Goal: Transaction & Acquisition: Subscribe to service/newsletter

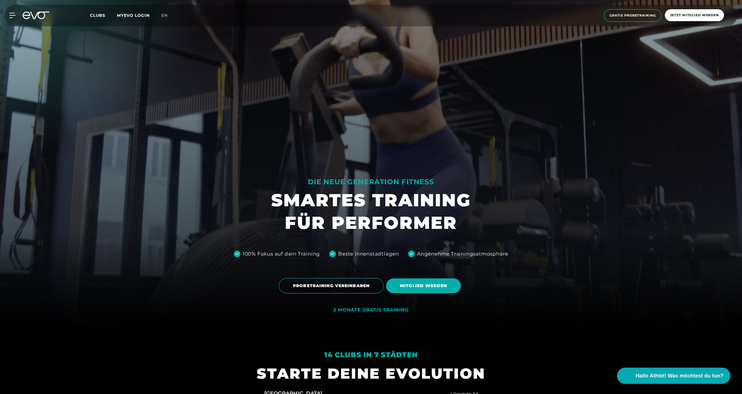
scroll to position [68, 0]
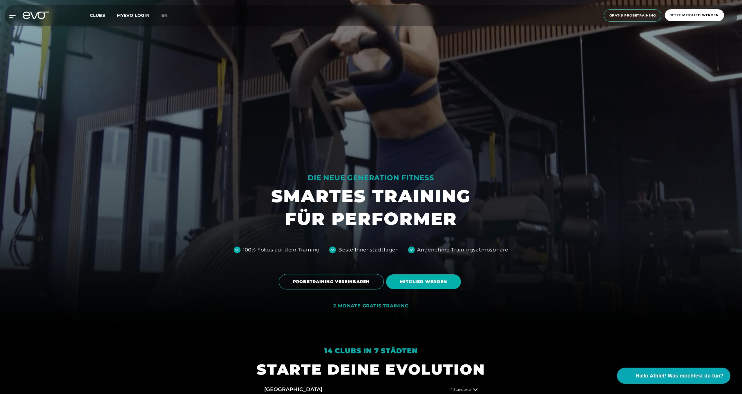
click at [378, 307] on div "2 MONATE GRATIS TRAINING" at bounding box center [370, 306] width 75 height 6
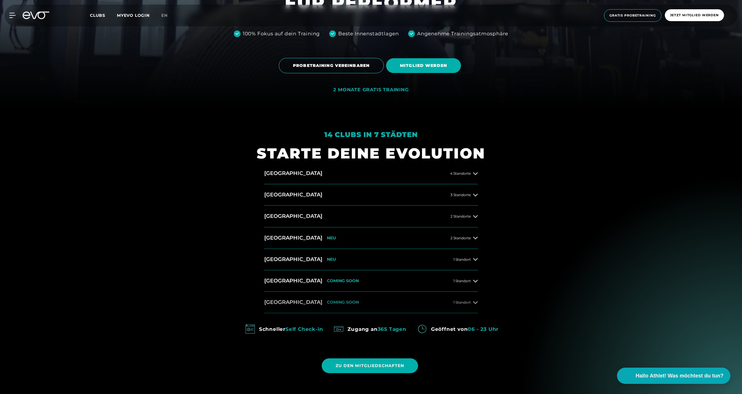
scroll to position [292, 0]
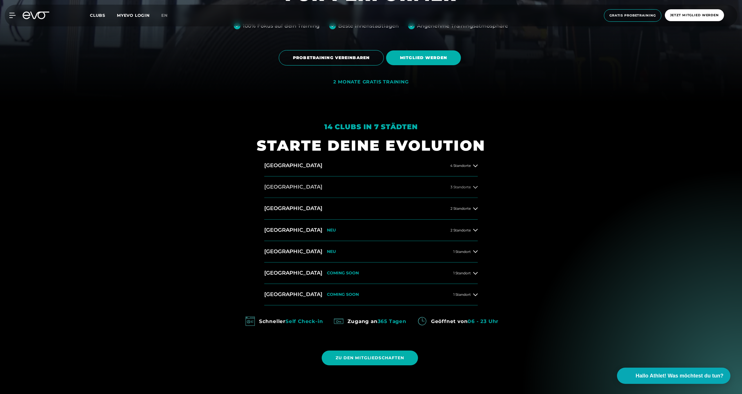
drag, startPoint x: 271, startPoint y: 188, endPoint x: 274, endPoint y: 188, distance: 3.5
click at [271, 188] on h2 "[GEOGRAPHIC_DATA]" at bounding box center [293, 187] width 58 height 7
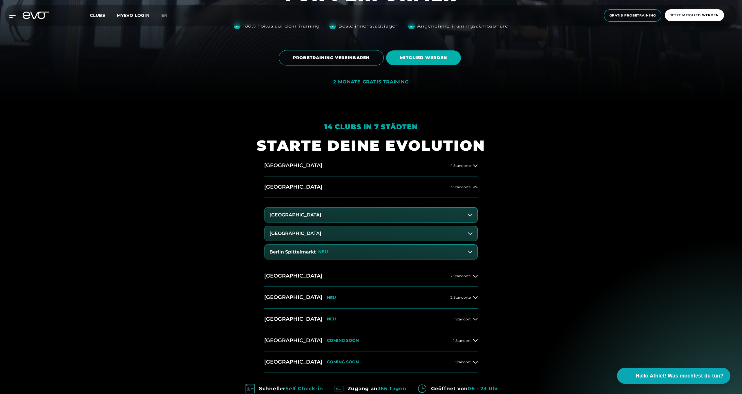
click at [417, 213] on button "[GEOGRAPHIC_DATA]" at bounding box center [371, 215] width 212 height 14
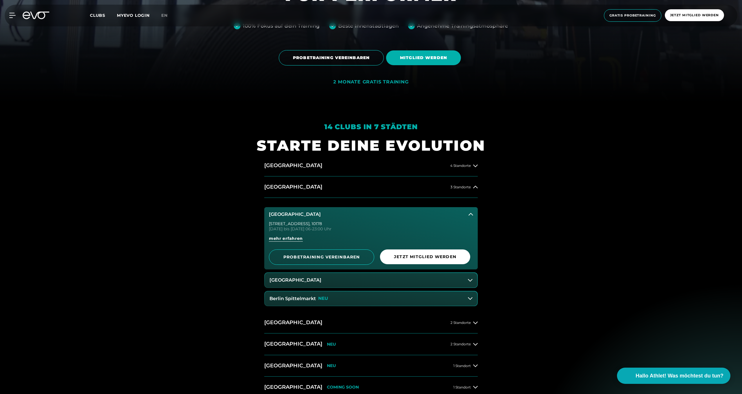
click at [416, 214] on button "[GEOGRAPHIC_DATA]" at bounding box center [370, 214] width 213 height 14
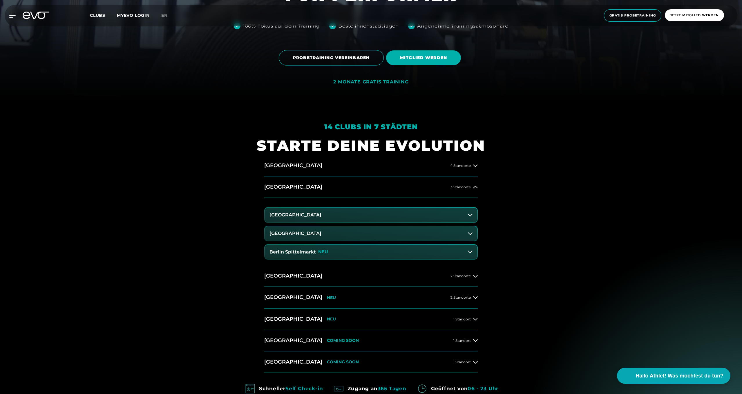
click at [359, 232] on button "[GEOGRAPHIC_DATA]" at bounding box center [371, 233] width 212 height 14
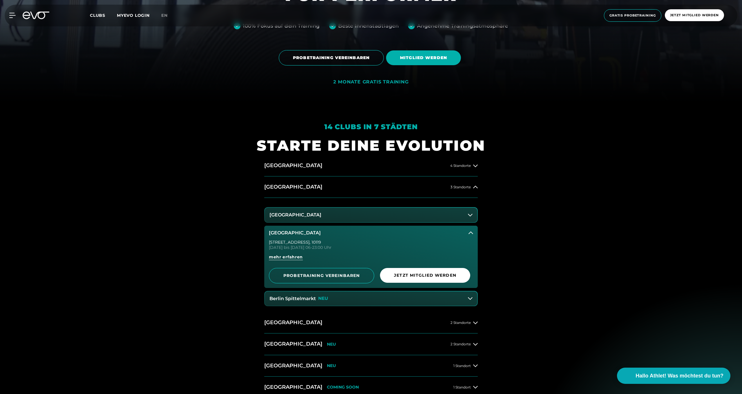
click at [381, 231] on button "[GEOGRAPHIC_DATA]" at bounding box center [370, 233] width 213 height 14
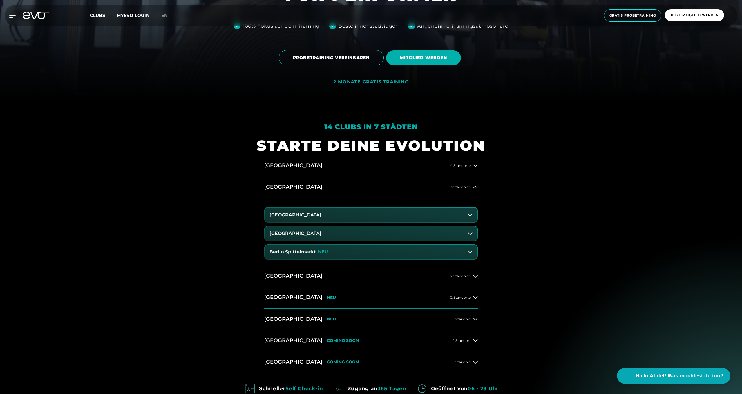
click at [360, 253] on button "Berlin Spittelmarkt NEU" at bounding box center [371, 252] width 212 height 14
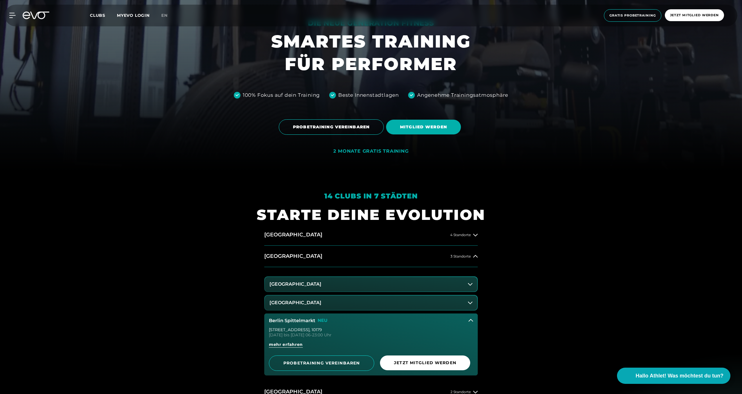
scroll to position [185, 0]
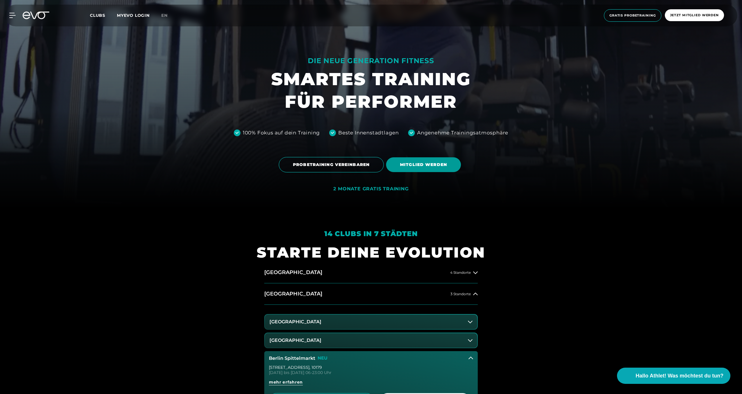
click at [418, 164] on span "MITGLIED WERDEN" at bounding box center [423, 165] width 47 height 6
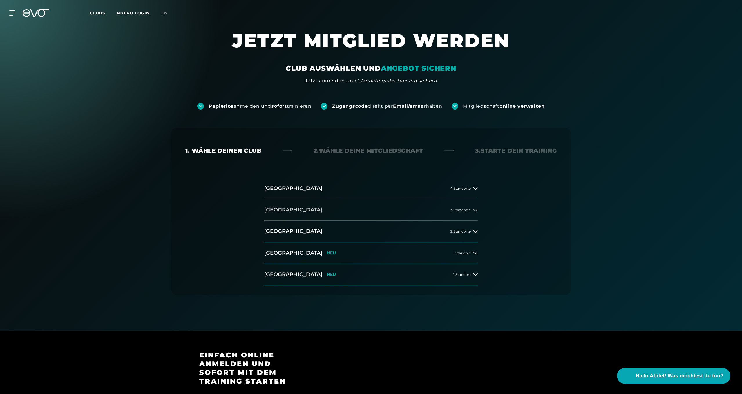
click at [390, 211] on button "[GEOGRAPHIC_DATA] 3 Standorte" at bounding box center [370, 210] width 213 height 21
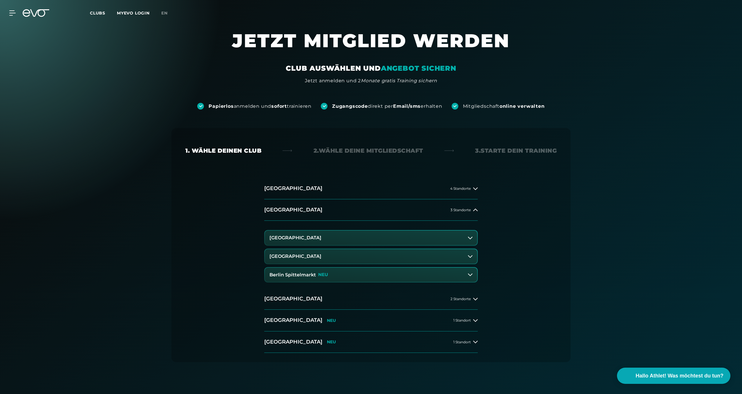
click at [356, 271] on button "Berlin Spittelmarkt NEU" at bounding box center [371, 275] width 212 height 14
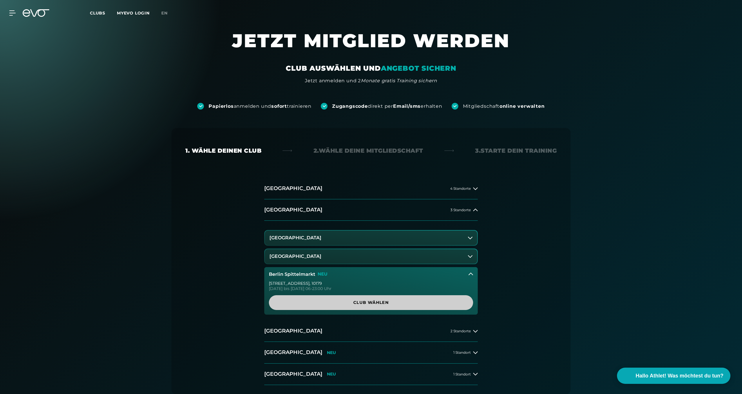
click at [360, 303] on span "Club wählen" at bounding box center [371, 303] width 176 height 6
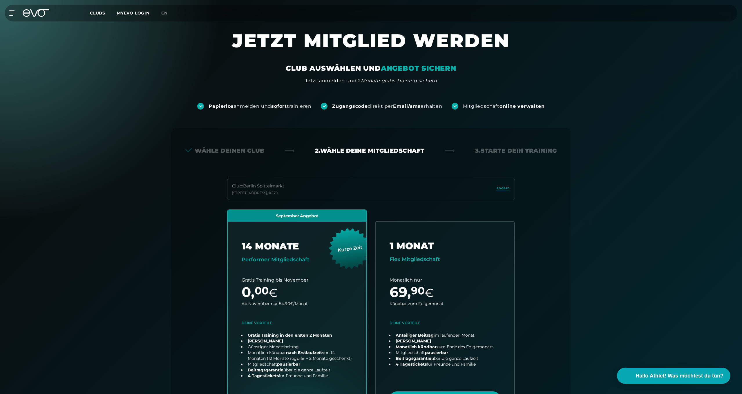
scroll to position [128, 0]
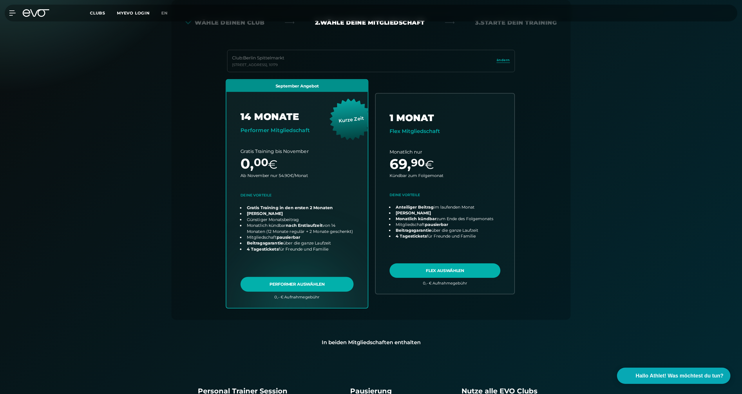
click at [327, 284] on link "choose plan" at bounding box center [297, 194] width 142 height 228
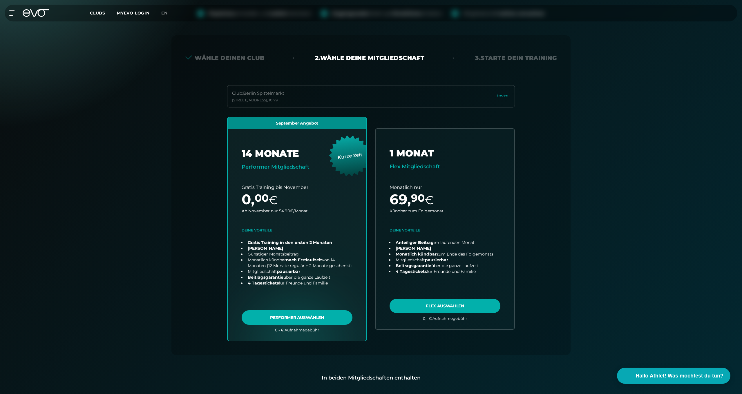
scroll to position [93, 0]
